Goal: Task Accomplishment & Management: Use online tool/utility

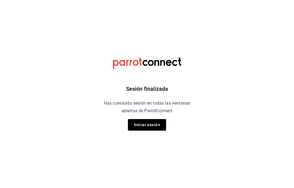
click at [162, 125] on button "Iniciar sesión" at bounding box center [147, 124] width 38 height 11
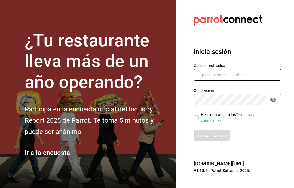
click at [260, 81] on input "text" at bounding box center [237, 74] width 87 height 11
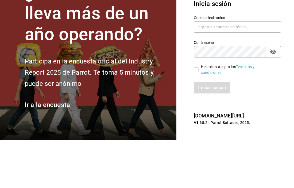
scroll to position [22, 0]
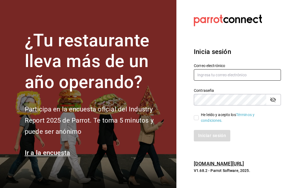
click at [239, 69] on input "text" at bounding box center [237, 74] width 87 height 11
click at [265, 81] on input "text" at bounding box center [237, 74] width 87 height 11
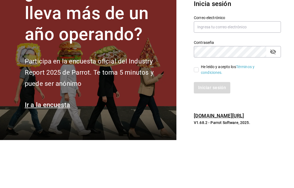
scroll to position [22, 0]
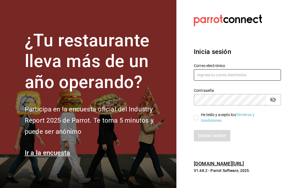
type input "[EMAIL_ADDRESS][DOMAIN_NAME]"
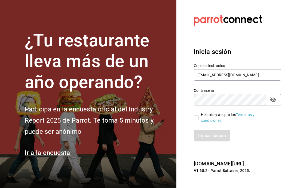
click at [198, 115] on input "He leído y acepto los Términos y condiciones." at bounding box center [196, 117] width 5 height 5
checkbox input "true"
click at [212, 130] on button "Iniciar sesión" at bounding box center [212, 135] width 37 height 11
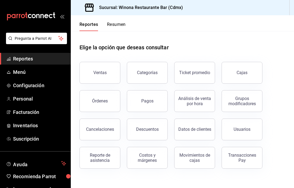
click at [30, 123] on span "Inventarios" at bounding box center [39, 125] width 53 height 7
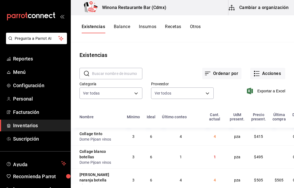
click at [278, 72] on button "Acciones" at bounding box center [267, 73] width 35 height 11
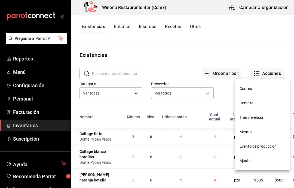
click at [257, 110] on li "Compra" at bounding box center [262, 103] width 54 height 14
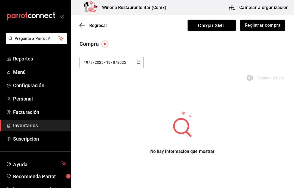
click at [272, 28] on button "Registrar compra" at bounding box center [262, 25] width 45 height 11
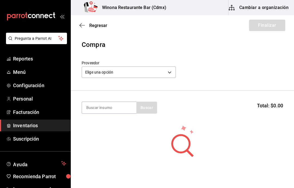
click at [160, 73] on body "Pregunta a Parrot AI Reportes Menú Configuración Personal Facturación Inventari…" at bounding box center [147, 78] width 294 height 157
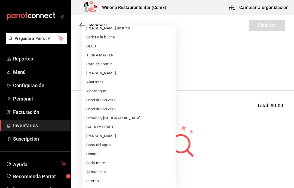
scroll to position [32, 0]
click at [99, 154] on li "Umani" at bounding box center [129, 154] width 94 height 9
type input "40f89a23-99d8-46da-8f4a-25c82bb5ceaf"
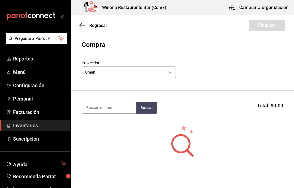
click at [117, 112] on input at bounding box center [109, 107] width 54 height 11
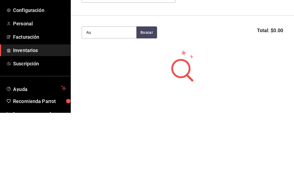
type input "A"
type input "Umani"
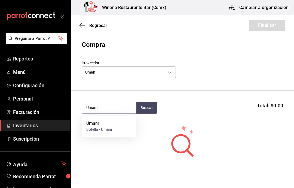
click at [117, 129] on div "Umani Botella - Umani" at bounding box center [109, 126] width 54 height 21
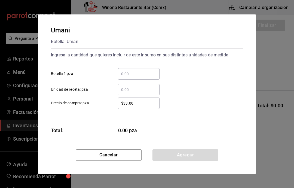
click at [148, 76] on input "​ Botella 1 pza" at bounding box center [139, 74] width 42 height 7
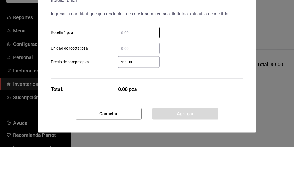
type input "2"
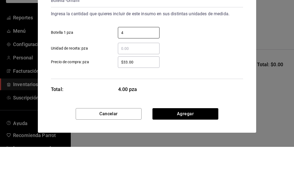
type input "48"
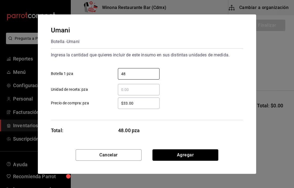
click at [198, 150] on button "Agregar" at bounding box center [186, 154] width 66 height 11
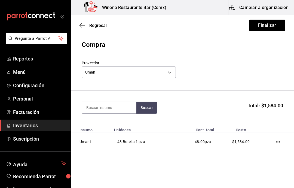
click at [269, 28] on button "Finalizar" at bounding box center [267, 25] width 36 height 11
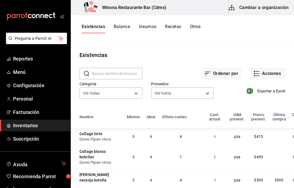
click at [40, 114] on span "Facturación" at bounding box center [39, 111] width 53 height 7
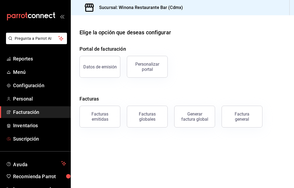
click at [34, 144] on link "Suscripción" at bounding box center [35, 139] width 71 height 12
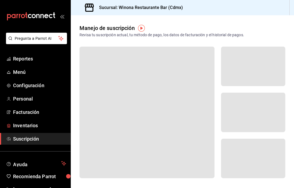
click at [36, 130] on link "Inventarios" at bounding box center [35, 126] width 71 height 12
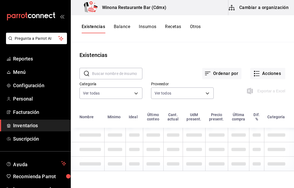
click at [280, 72] on button "Acciones" at bounding box center [267, 73] width 35 height 11
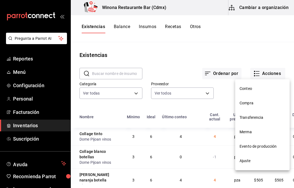
click at [265, 86] on span "Conteo" at bounding box center [263, 89] width 46 height 6
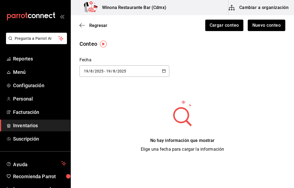
click at [275, 25] on button "Nuevo conteo" at bounding box center [267, 25] width 38 height 11
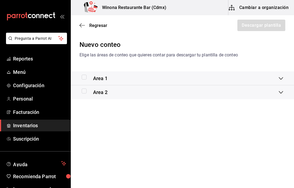
click at [84, 75] on input "checkbox" at bounding box center [84, 77] width 5 height 5
checkbox input "true"
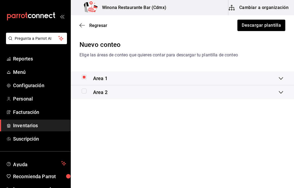
click at [86, 93] on input "checkbox" at bounding box center [84, 91] width 5 height 5
checkbox input "true"
click at [261, 26] on button "Descargar plantilla" at bounding box center [262, 25] width 48 height 11
